Goal: Find specific page/section: Find specific page/section

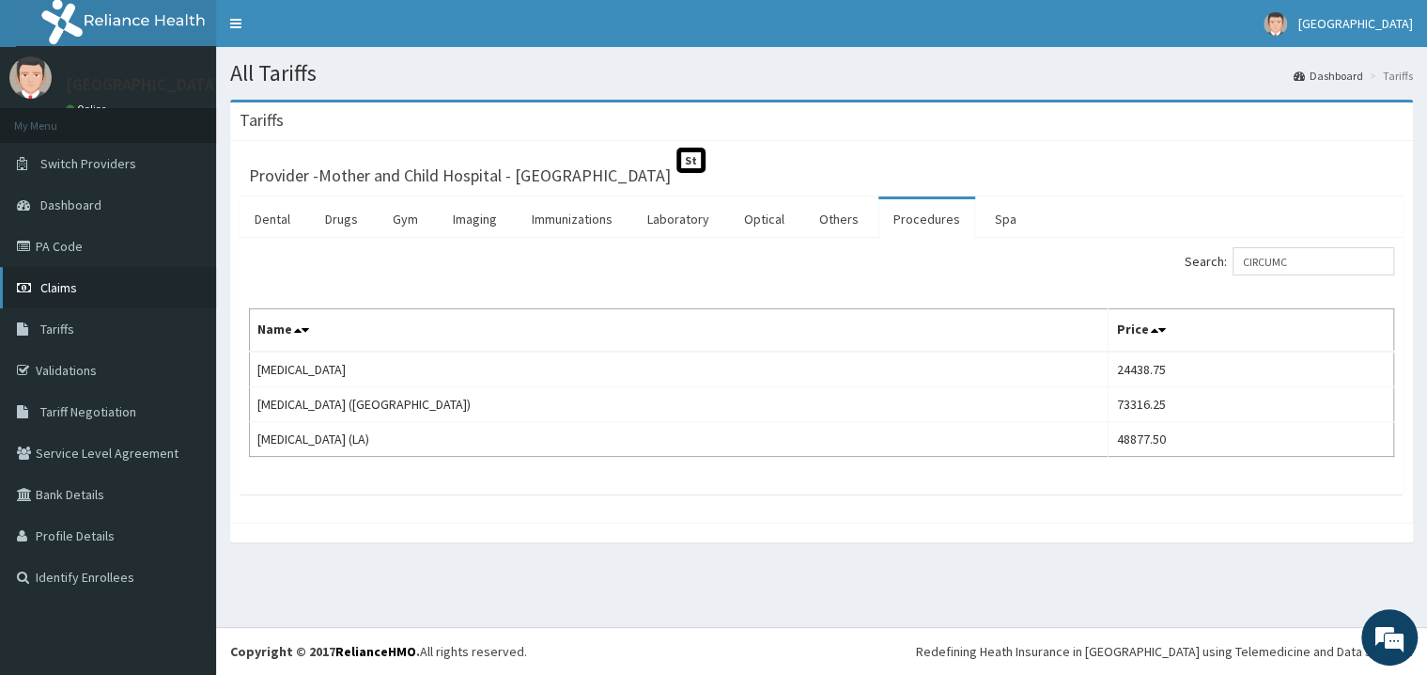
click at [63, 291] on span "Claims" at bounding box center [58, 287] width 37 height 17
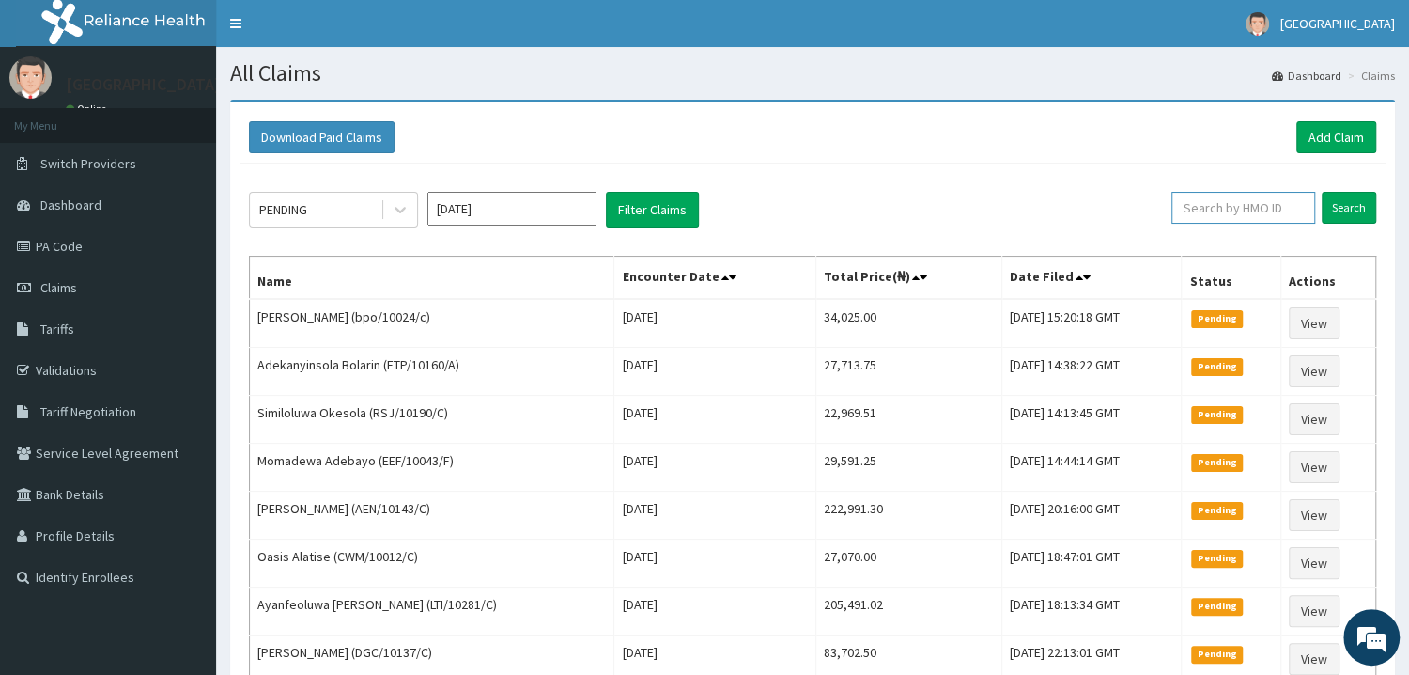
click at [1225, 212] on input "text" at bounding box center [1244, 208] width 144 height 32
click at [92, 374] on link "Validations" at bounding box center [108, 370] width 216 height 41
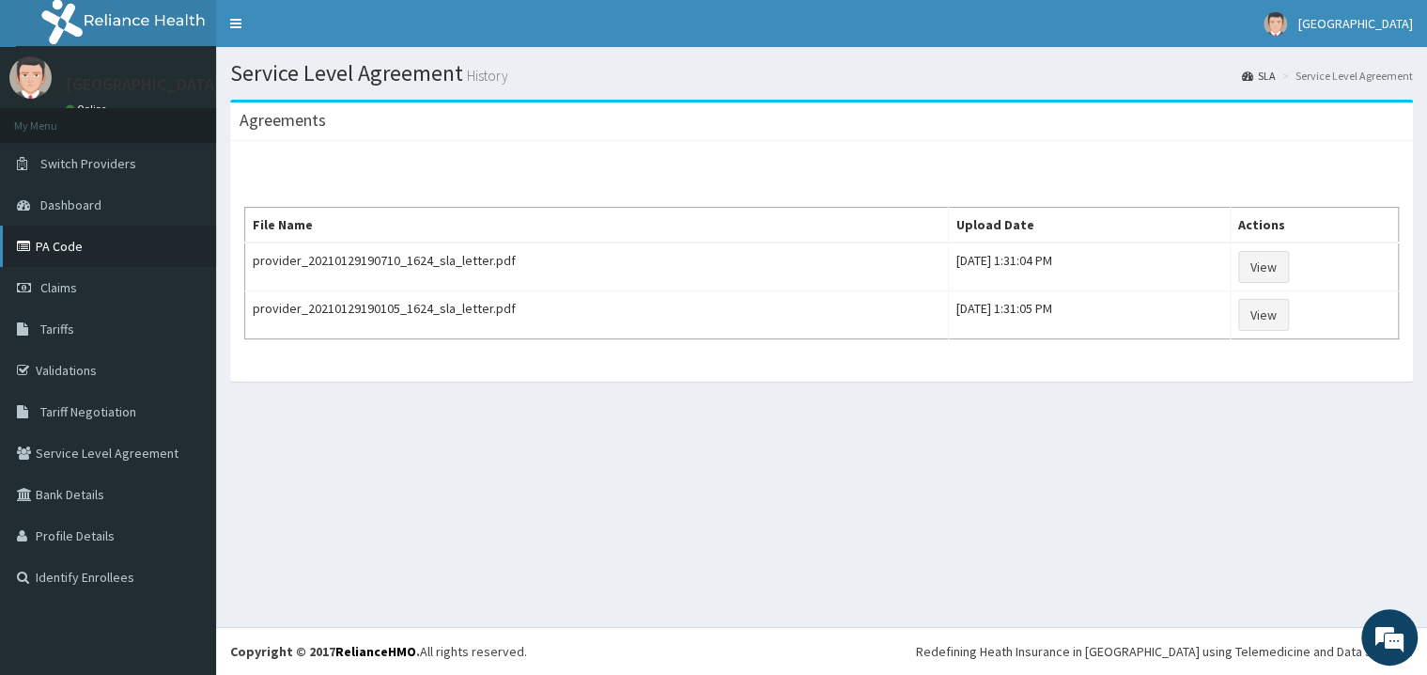
click at [59, 246] on link "PA Code" at bounding box center [108, 245] width 216 height 41
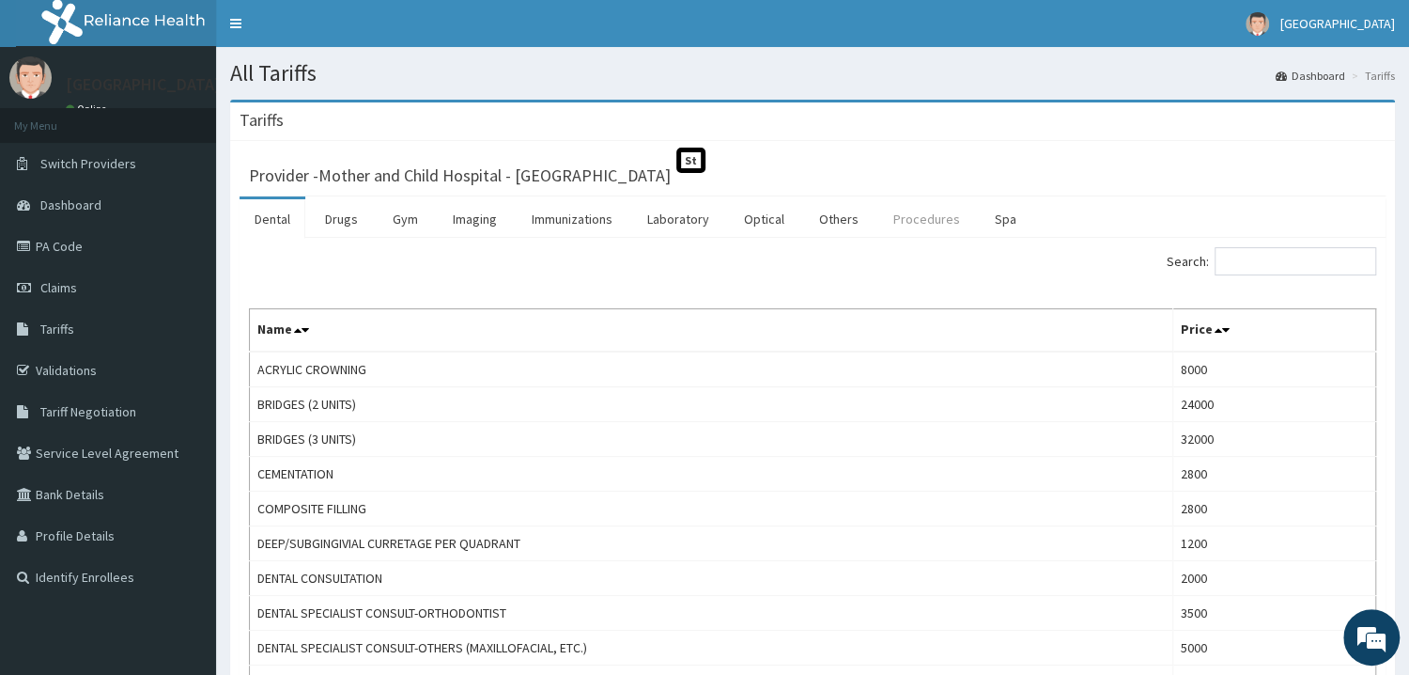
click at [905, 222] on link "Procedures" at bounding box center [926, 218] width 97 height 39
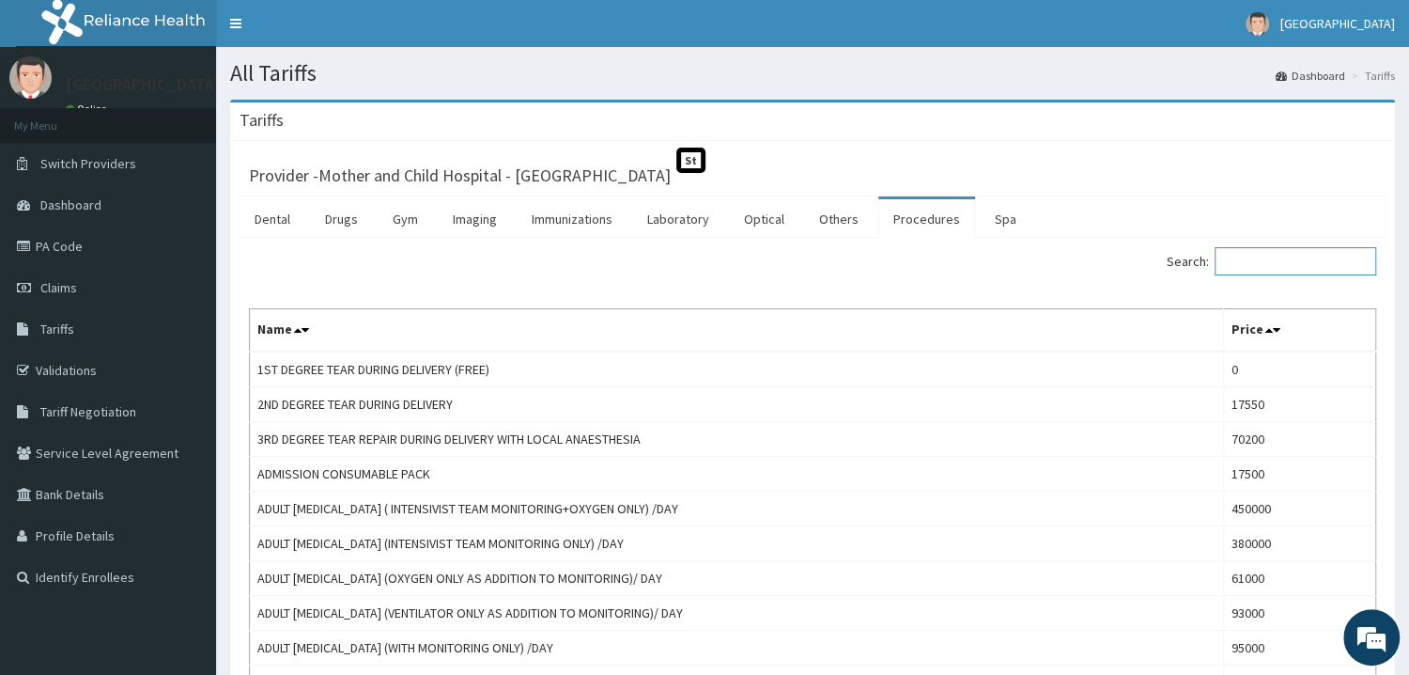
click at [1263, 254] on input "Search:" at bounding box center [1296, 261] width 162 height 28
type input "B"
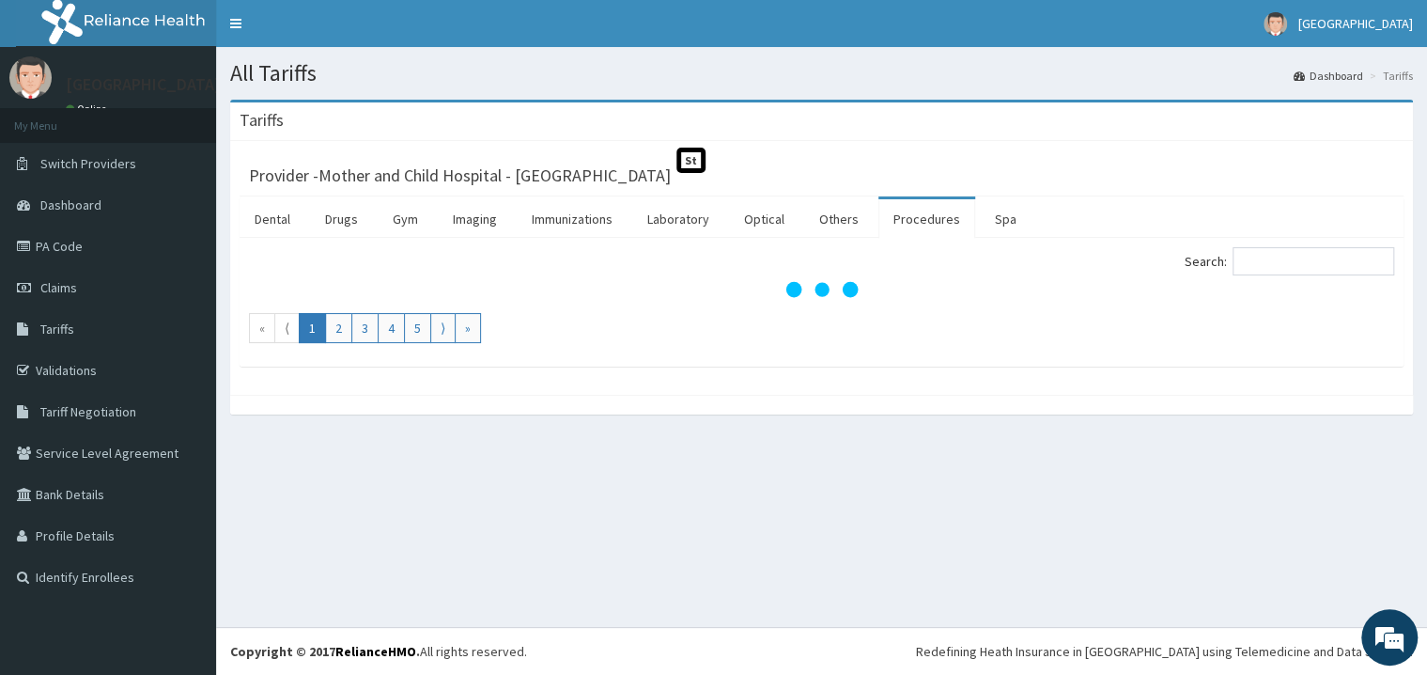
click at [923, 226] on link "Procedures" at bounding box center [926, 218] width 97 height 39
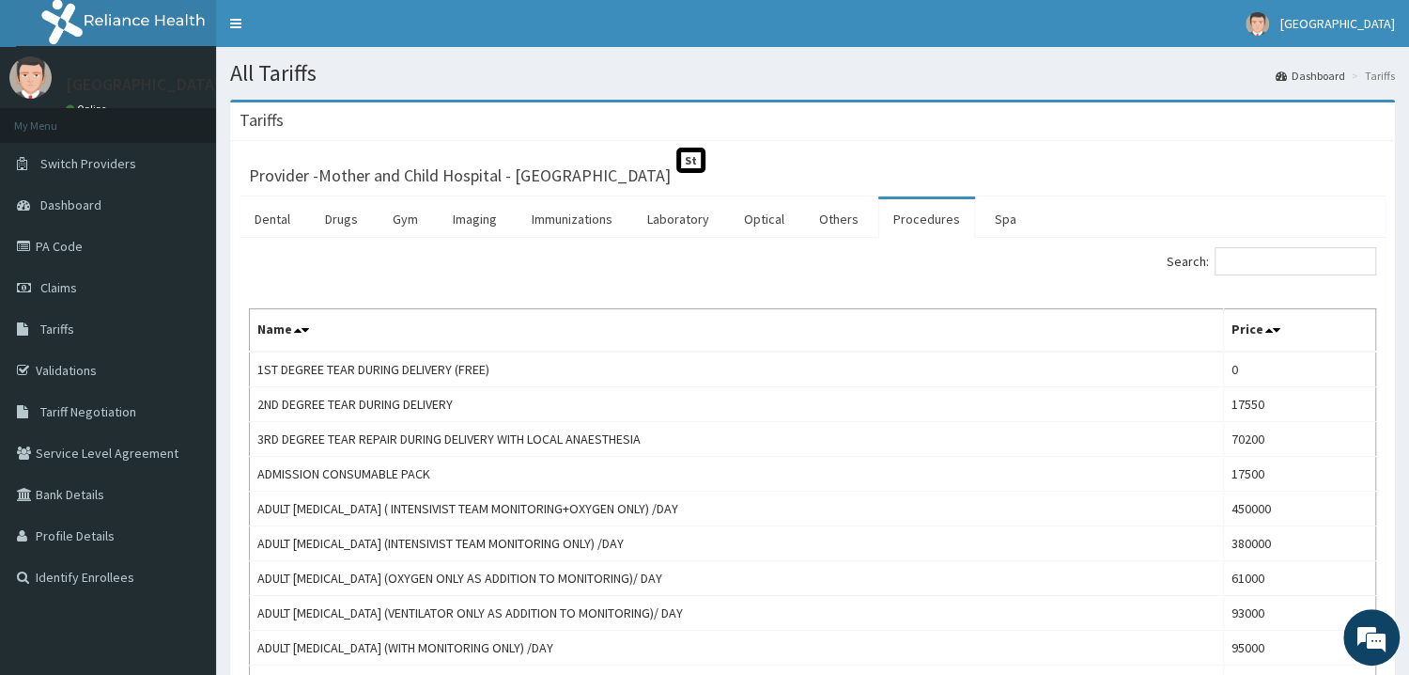
click at [915, 222] on link "Procedures" at bounding box center [926, 218] width 97 height 39
click at [1251, 268] on input "Search:" at bounding box center [1296, 261] width 162 height 28
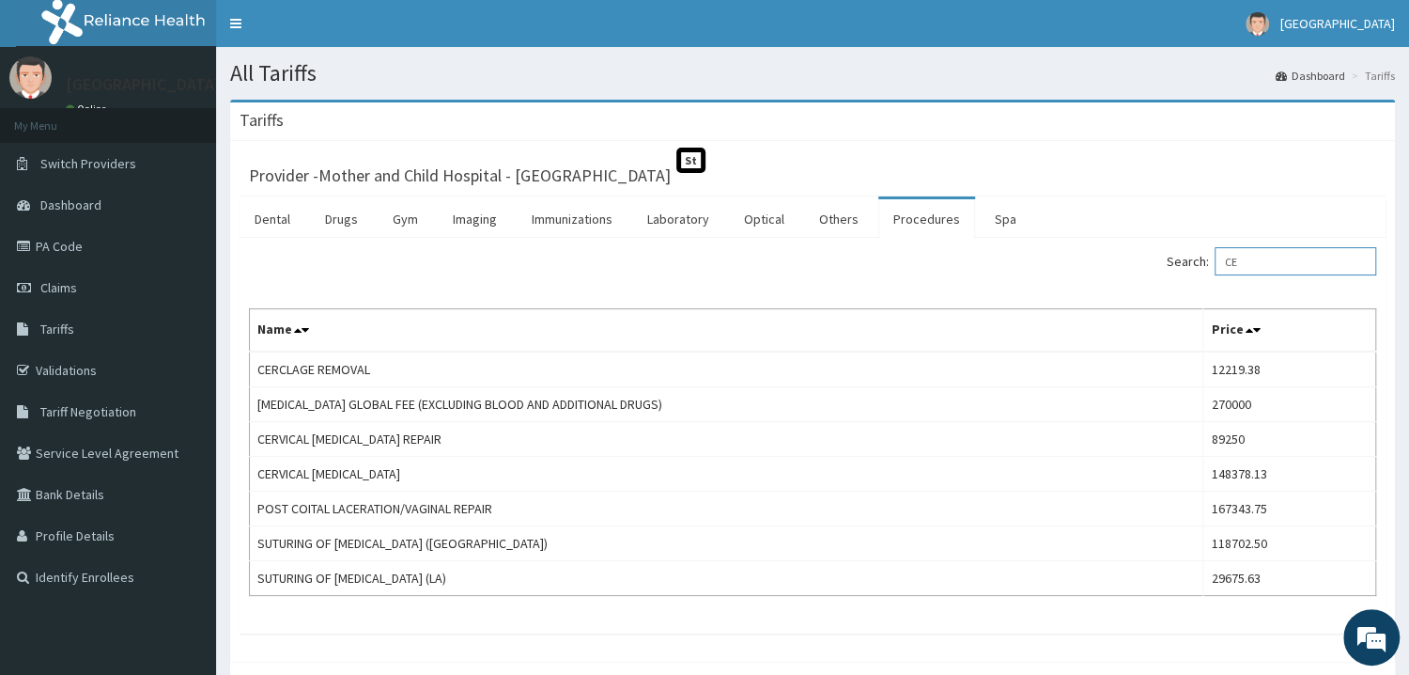
type input "C"
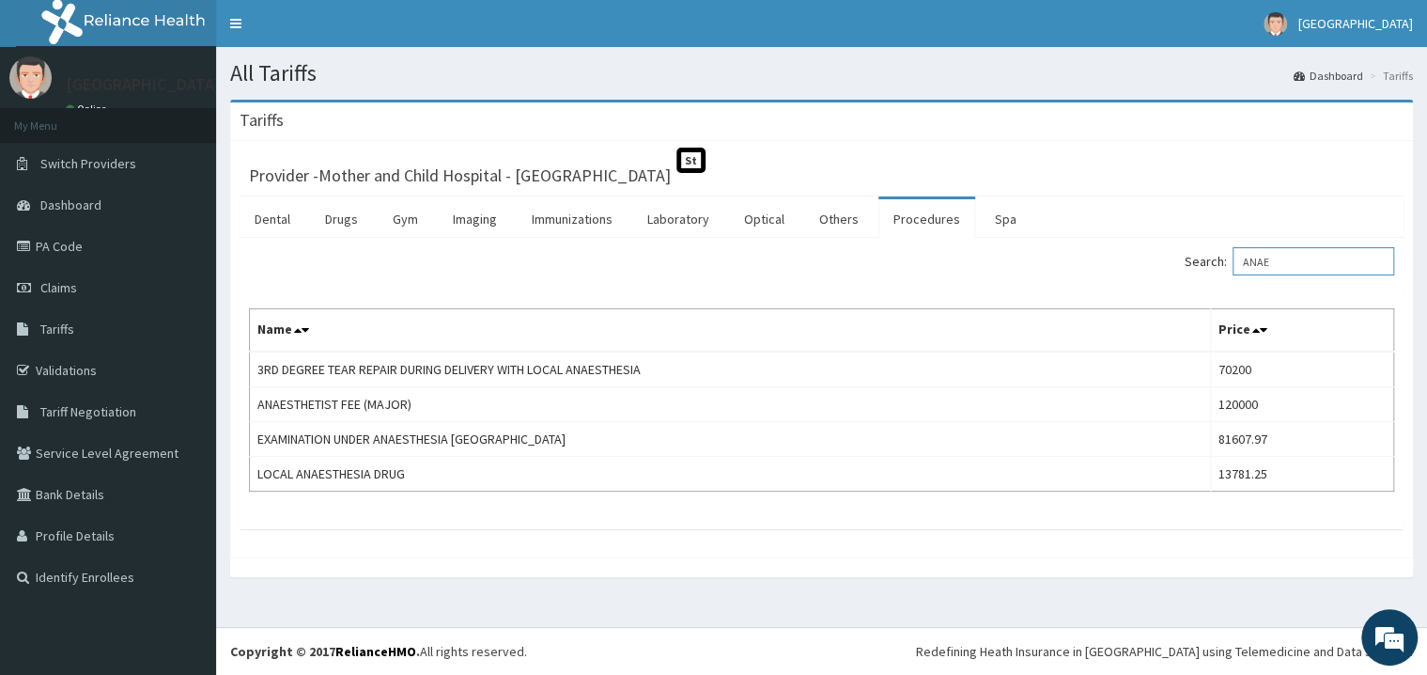
click at [1291, 266] on input "ANAE" at bounding box center [1314, 261] width 162 height 28
type input "A"
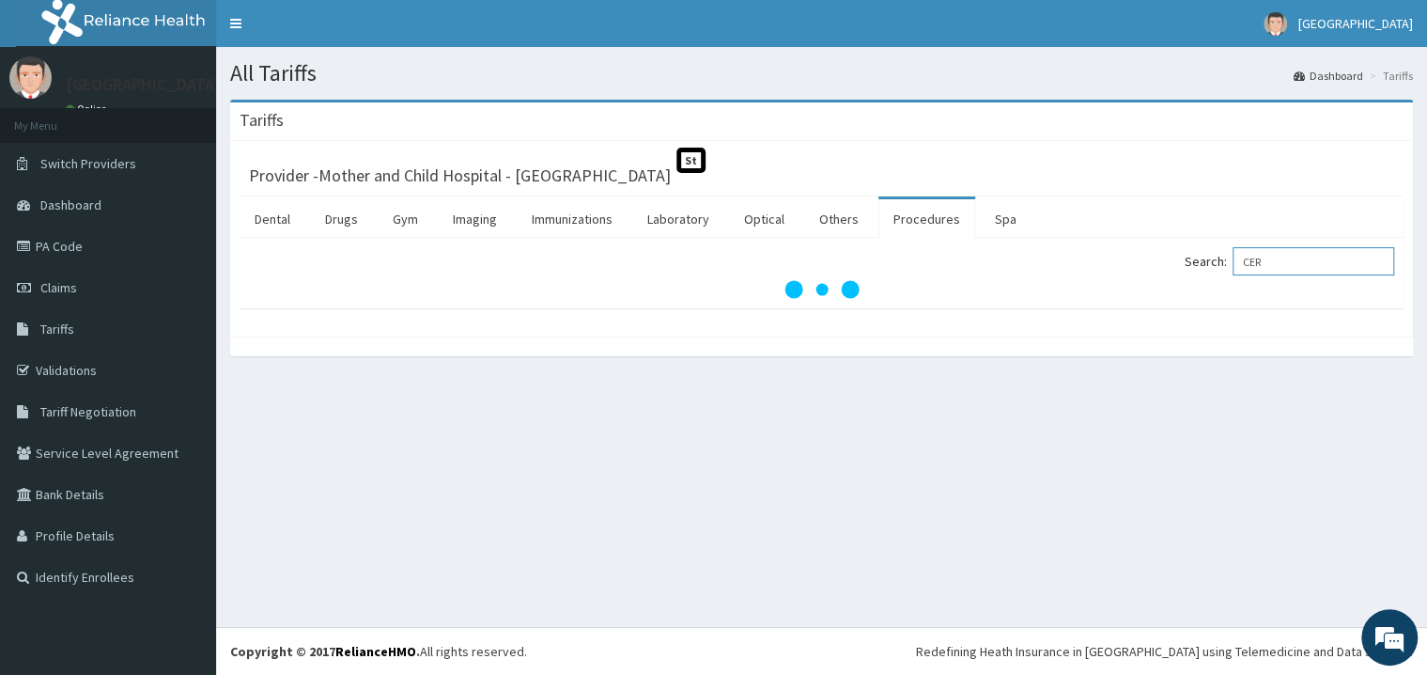
type input "CER"
click at [921, 217] on link "Procedures" at bounding box center [926, 218] width 97 height 39
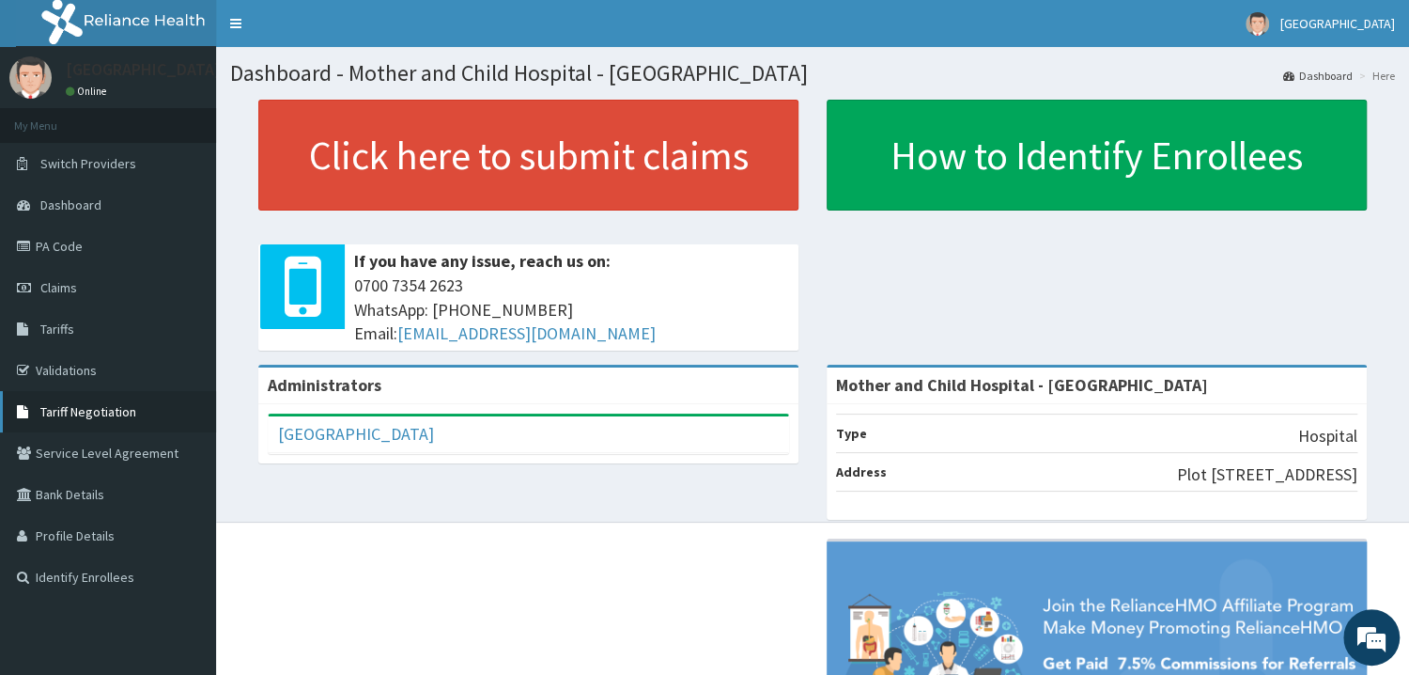
click at [89, 412] on span "Tariff Negotiation" at bounding box center [88, 411] width 96 height 17
click at [72, 365] on link "Validations" at bounding box center [108, 370] width 216 height 41
